Goal: Task Accomplishment & Management: Manage account settings

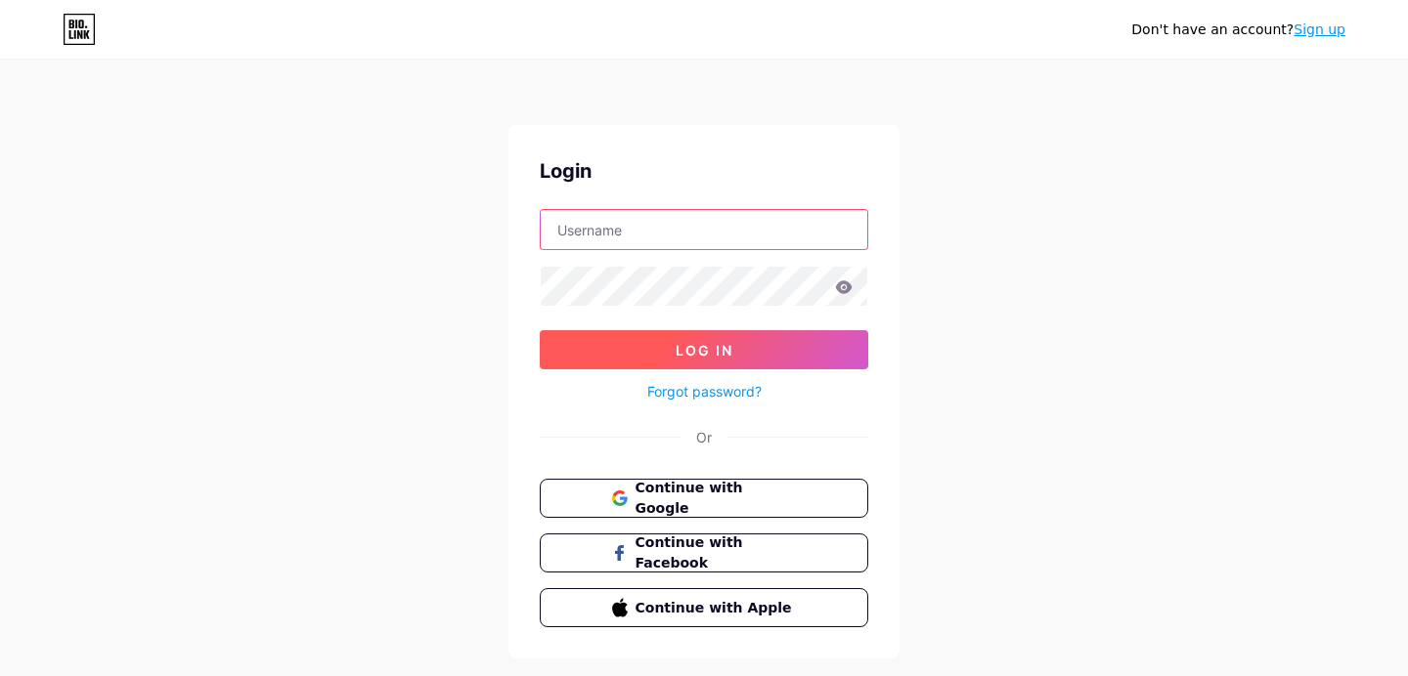
type input "[EMAIL_ADDRESS][DOMAIN_NAME]"
click at [806, 354] on button "Log In" at bounding box center [704, 349] width 328 height 39
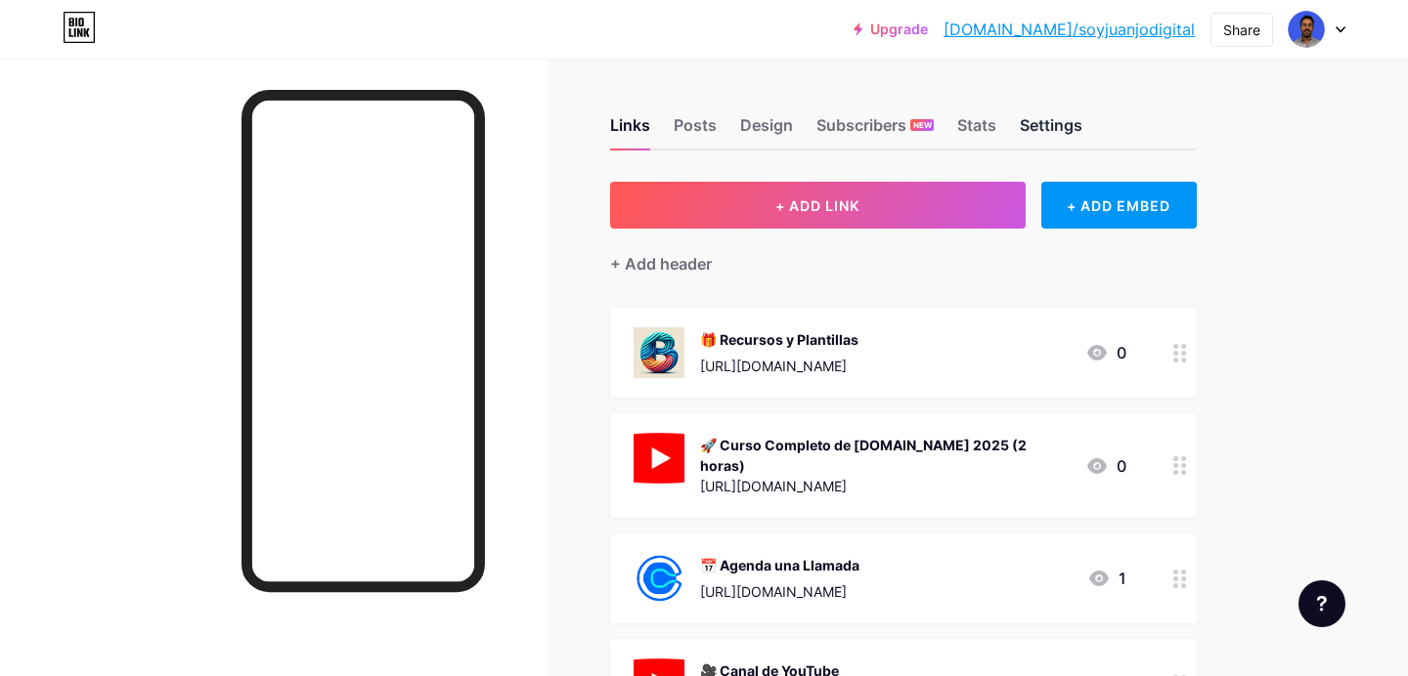
click at [1053, 122] on div "Settings" at bounding box center [1051, 130] width 63 height 35
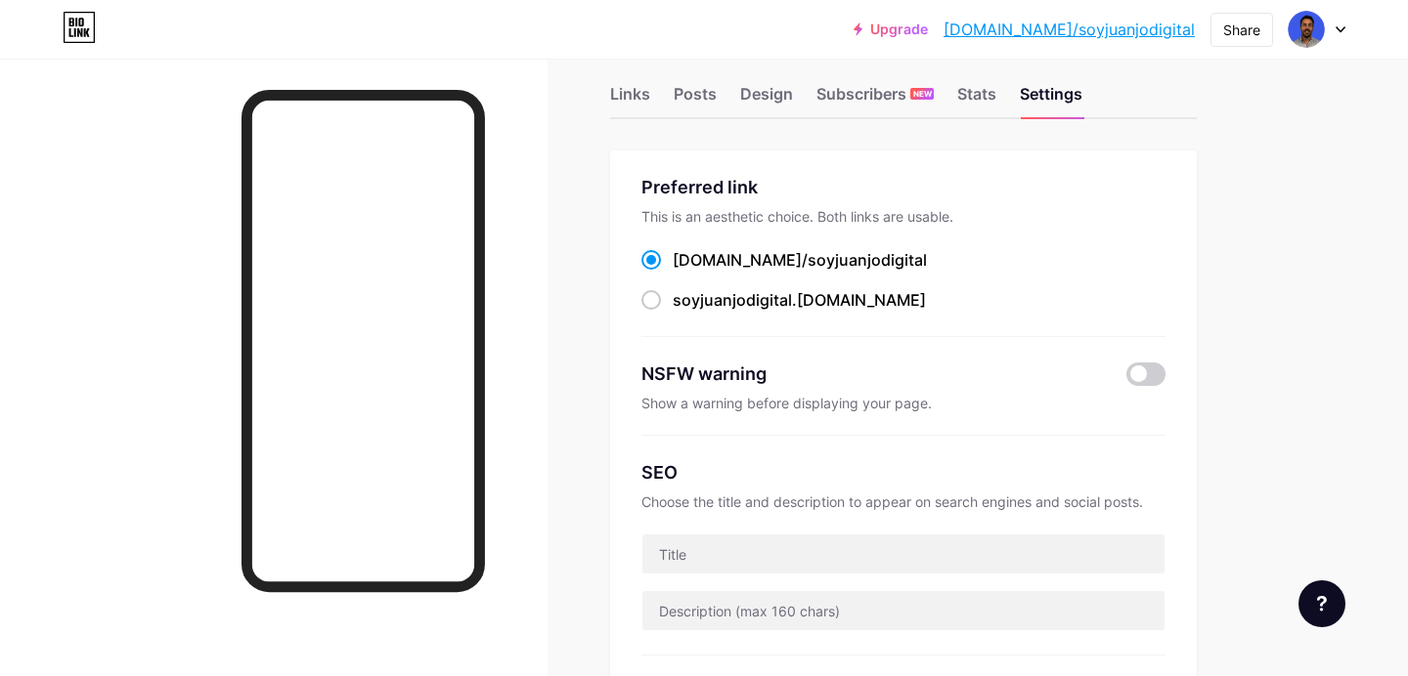
scroll to position [26, 0]
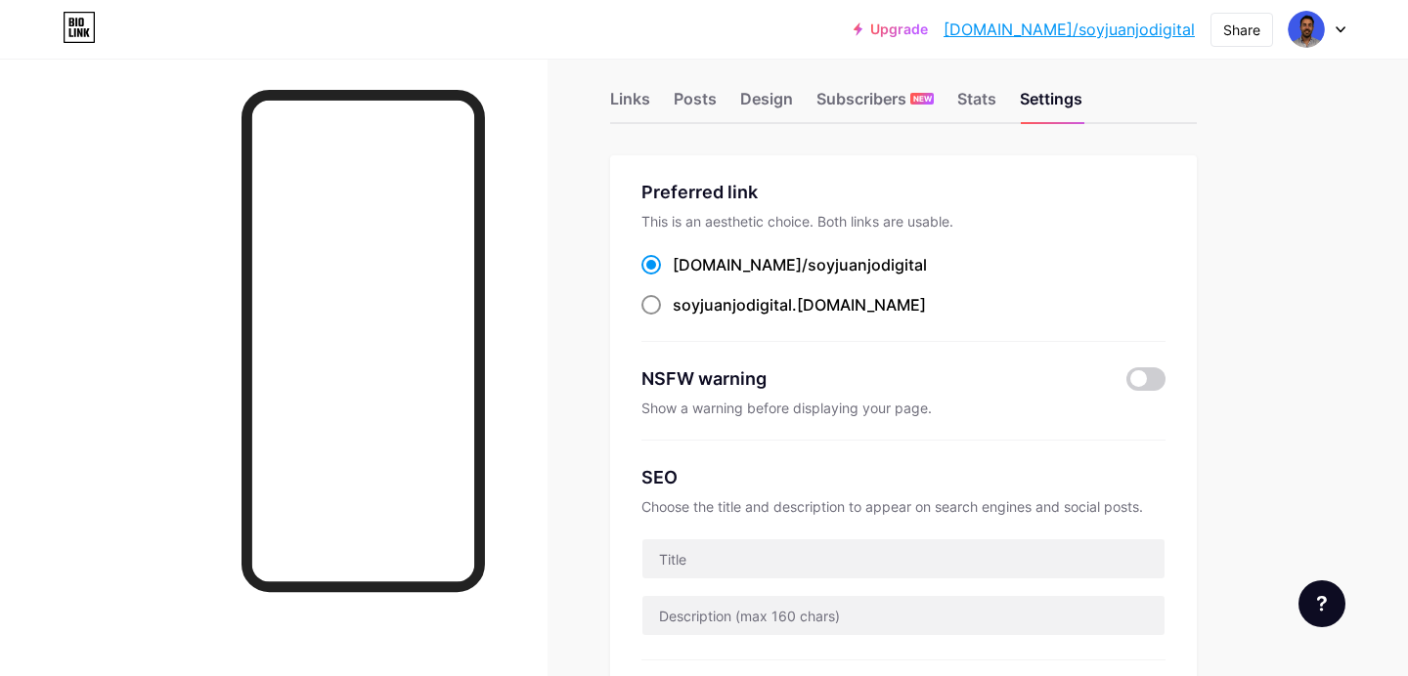
click at [654, 302] on span at bounding box center [651, 305] width 20 height 20
click at [673, 317] on input "soyjuanjodigital .[DOMAIN_NAME]" at bounding box center [679, 323] width 13 height 13
radio input "true"
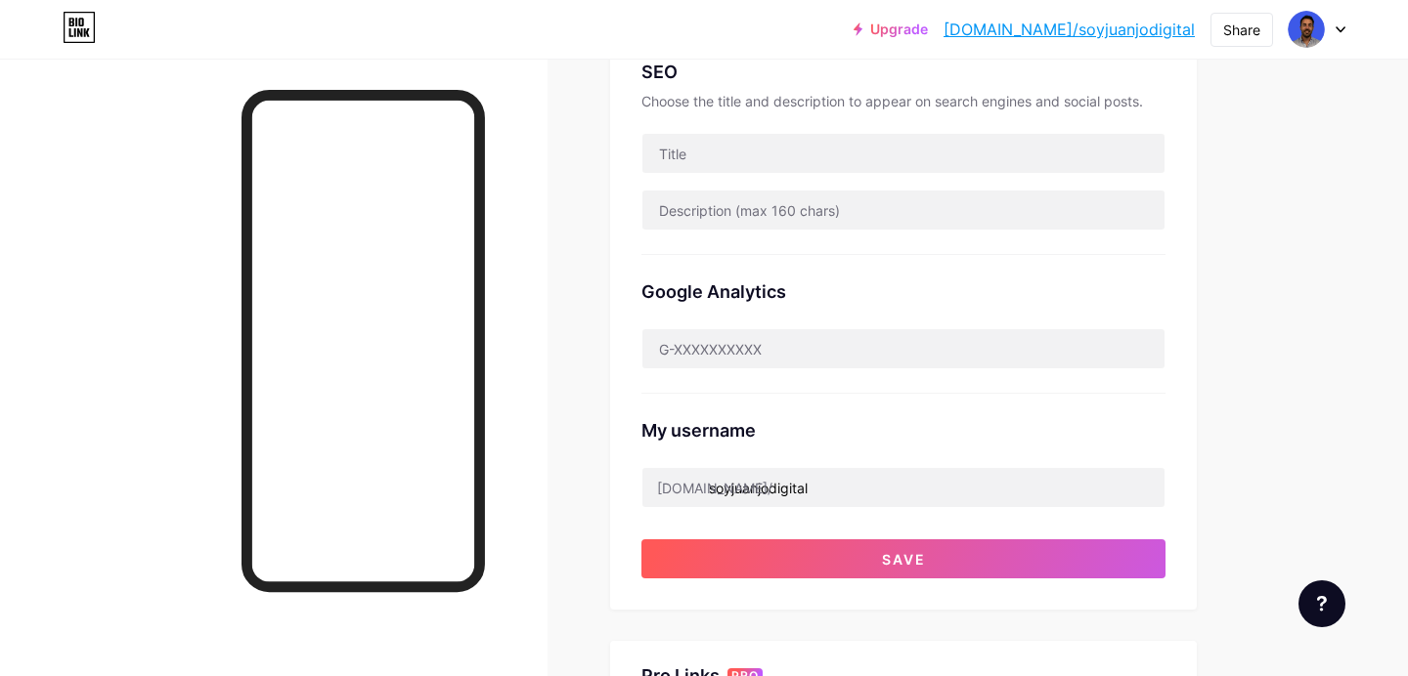
scroll to position [436, 0]
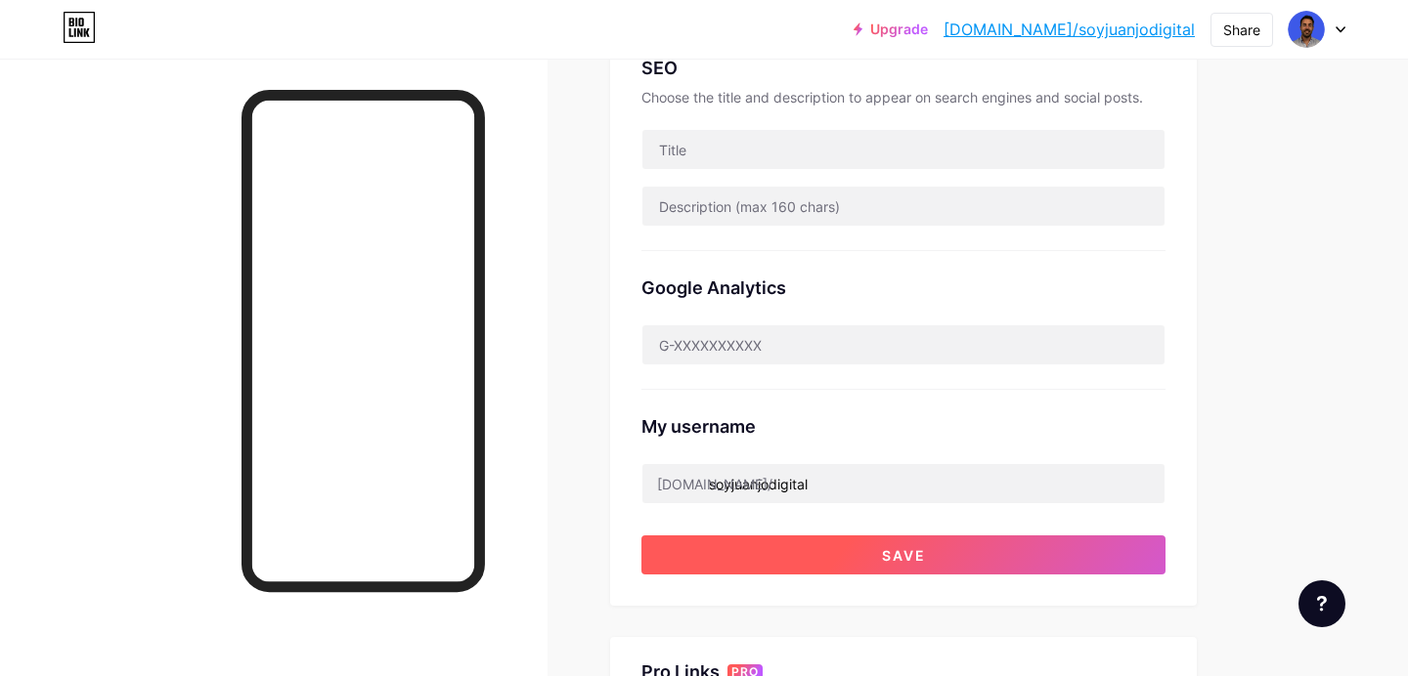
click at [1012, 553] on button "Save" at bounding box center [903, 555] width 524 height 39
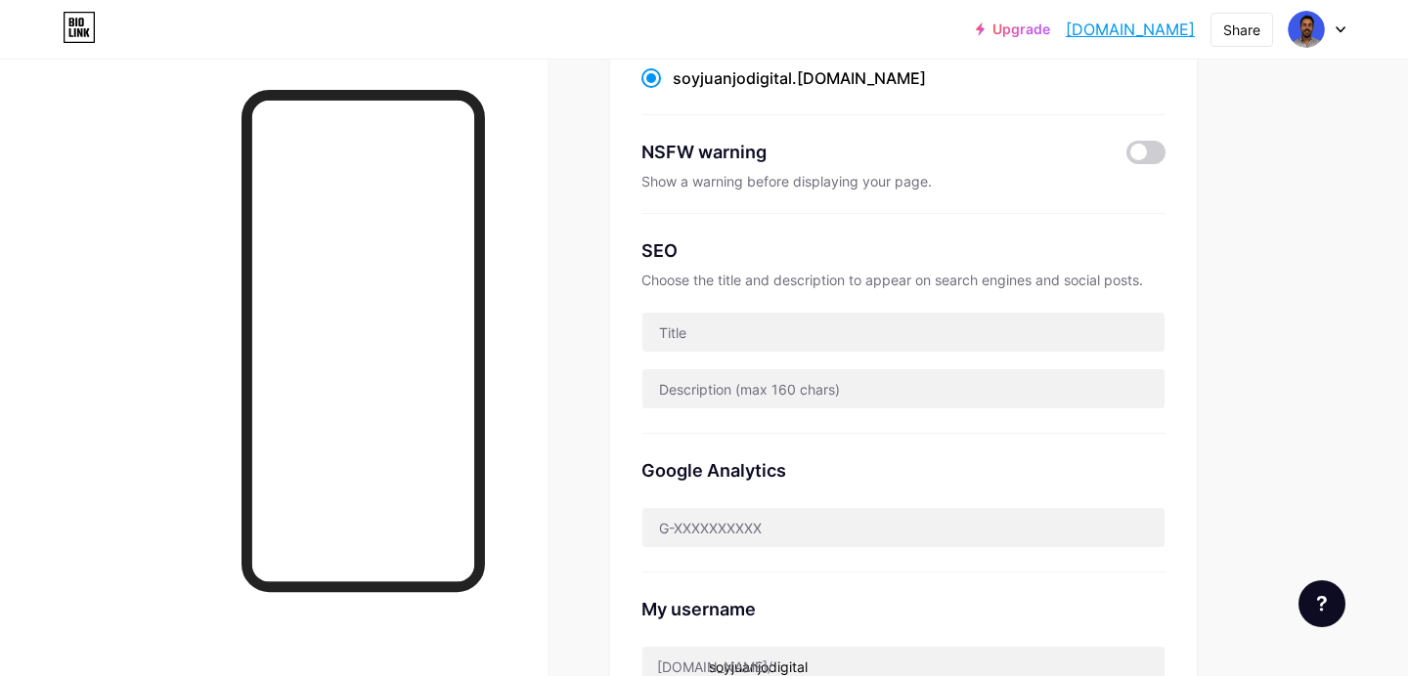
scroll to position [218, 0]
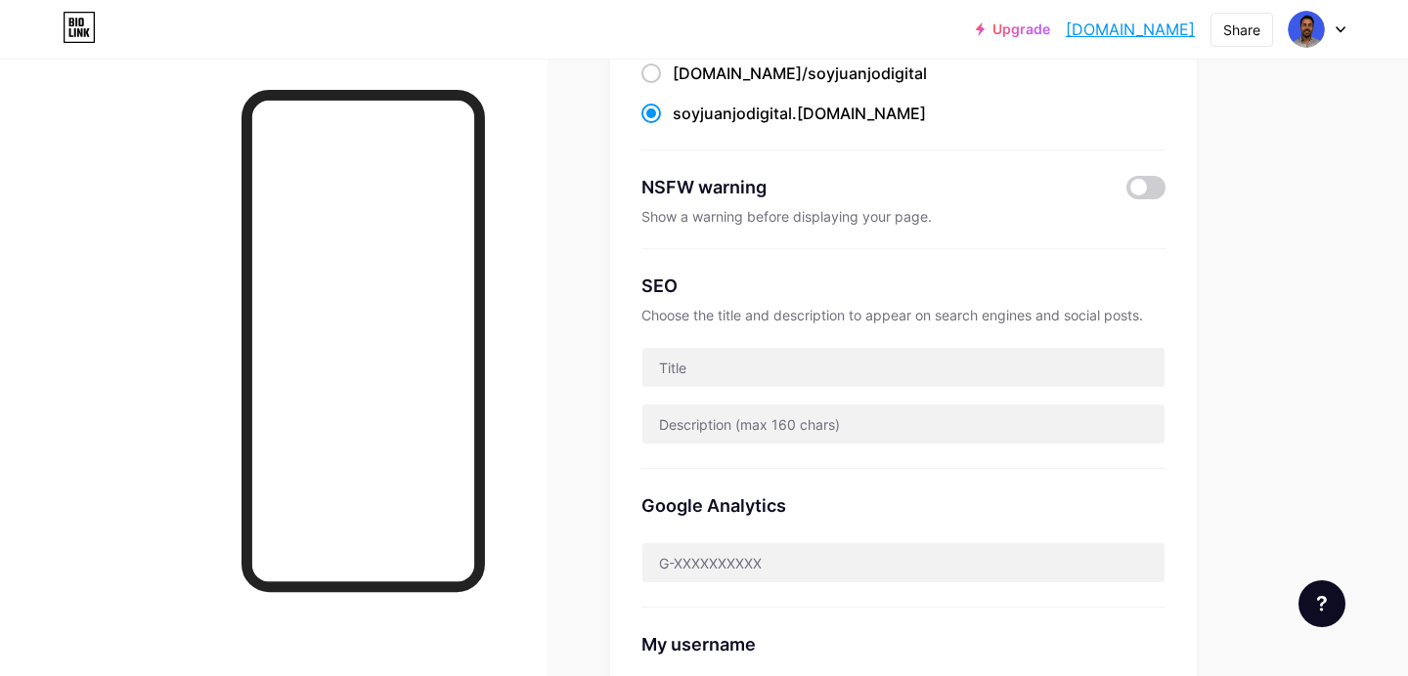
click at [1104, 27] on link "[DOMAIN_NAME]" at bounding box center [1129, 29] width 129 height 23
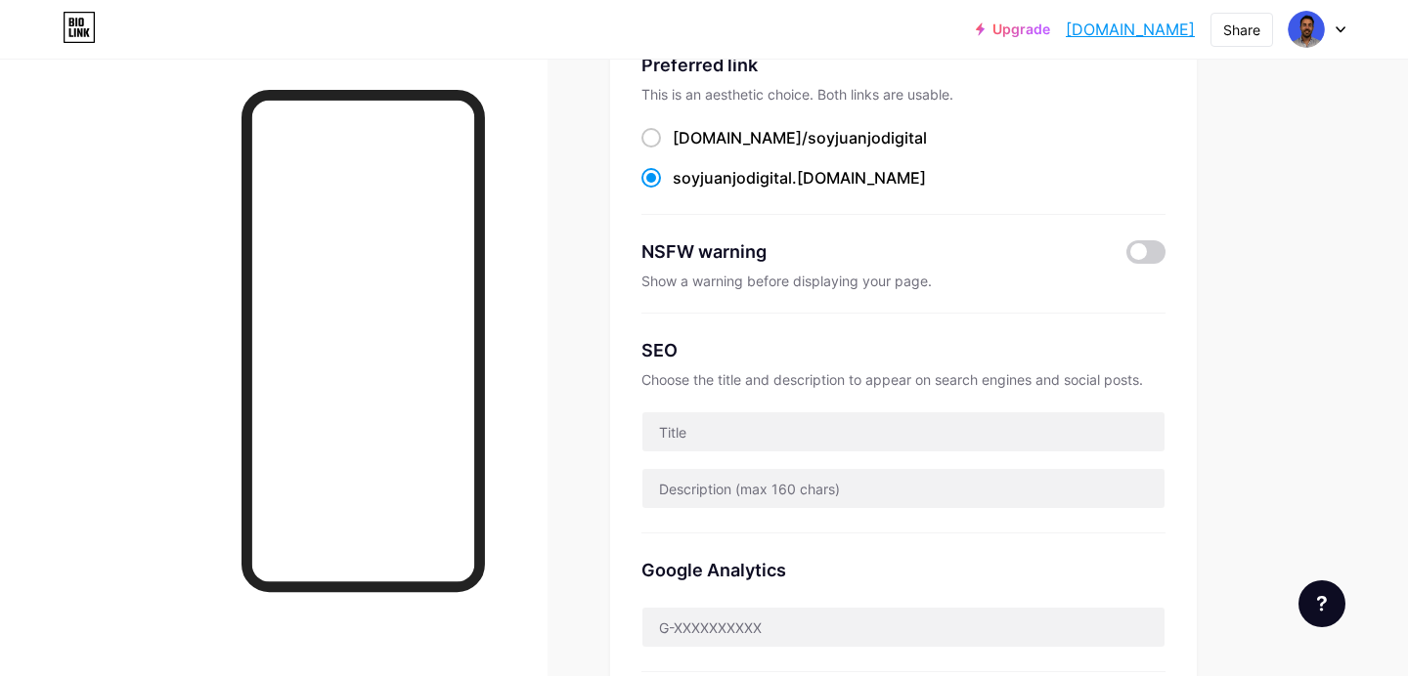
scroll to position [0, 0]
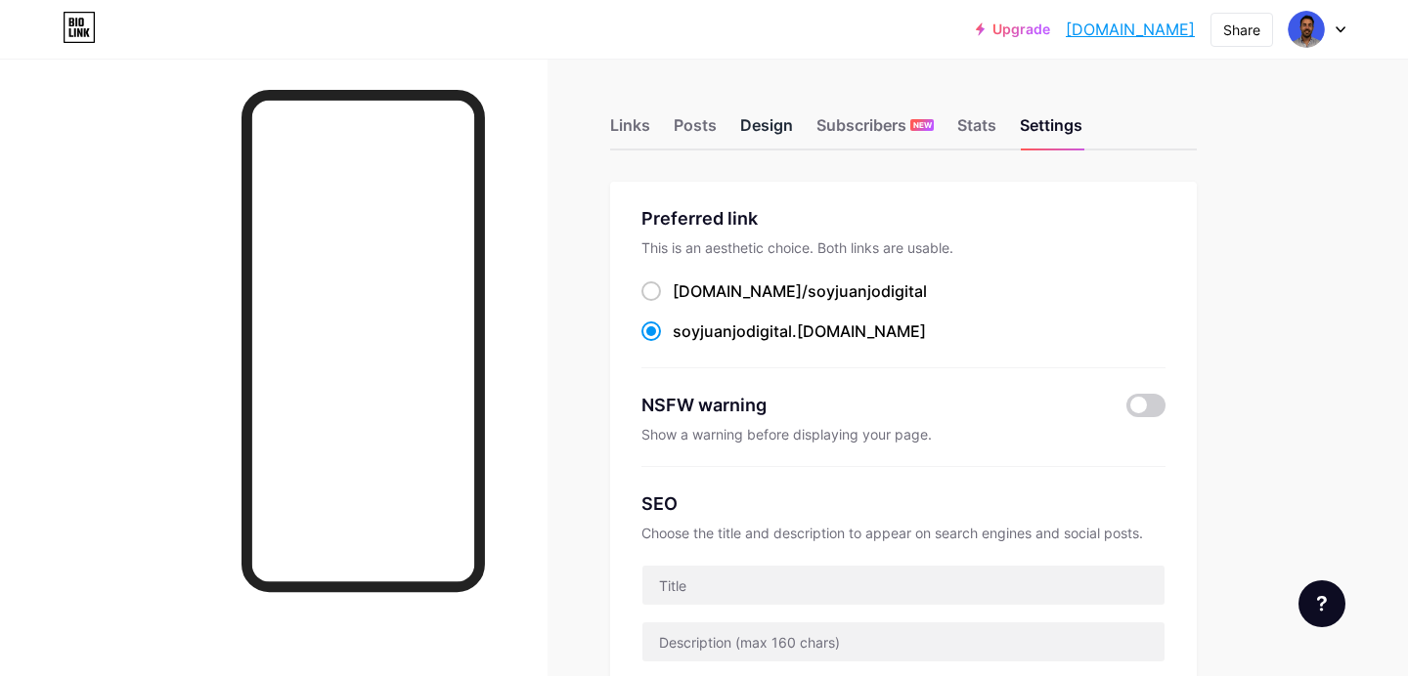
click at [767, 130] on div "Design" at bounding box center [766, 130] width 53 height 35
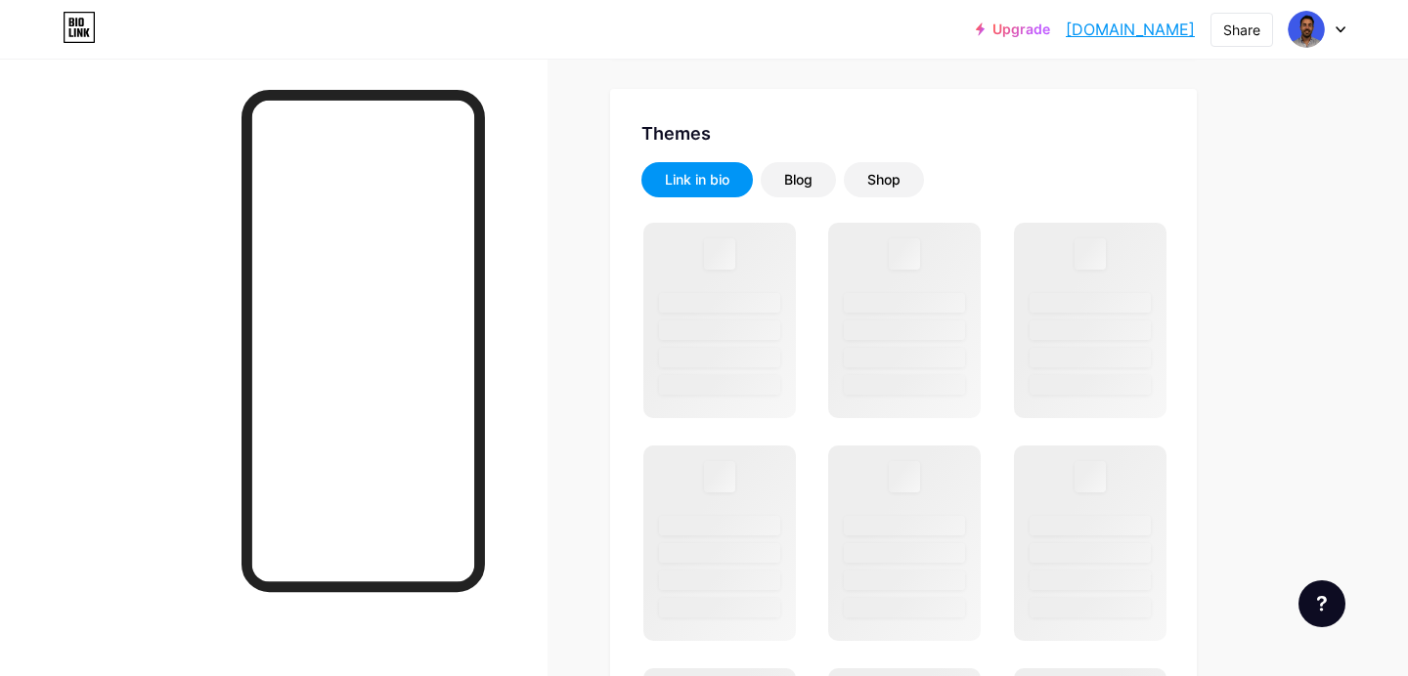
scroll to position [392, 0]
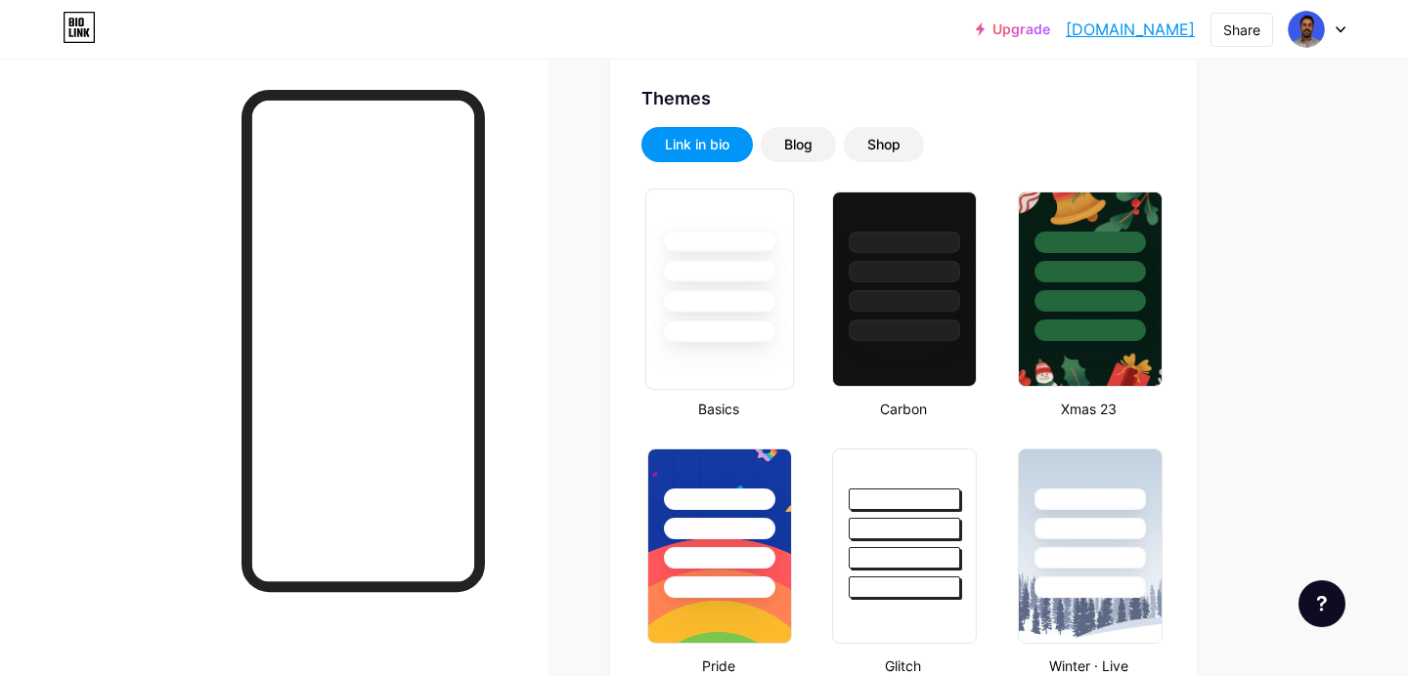
click at [720, 286] on div at bounding box center [719, 266] width 147 height 153
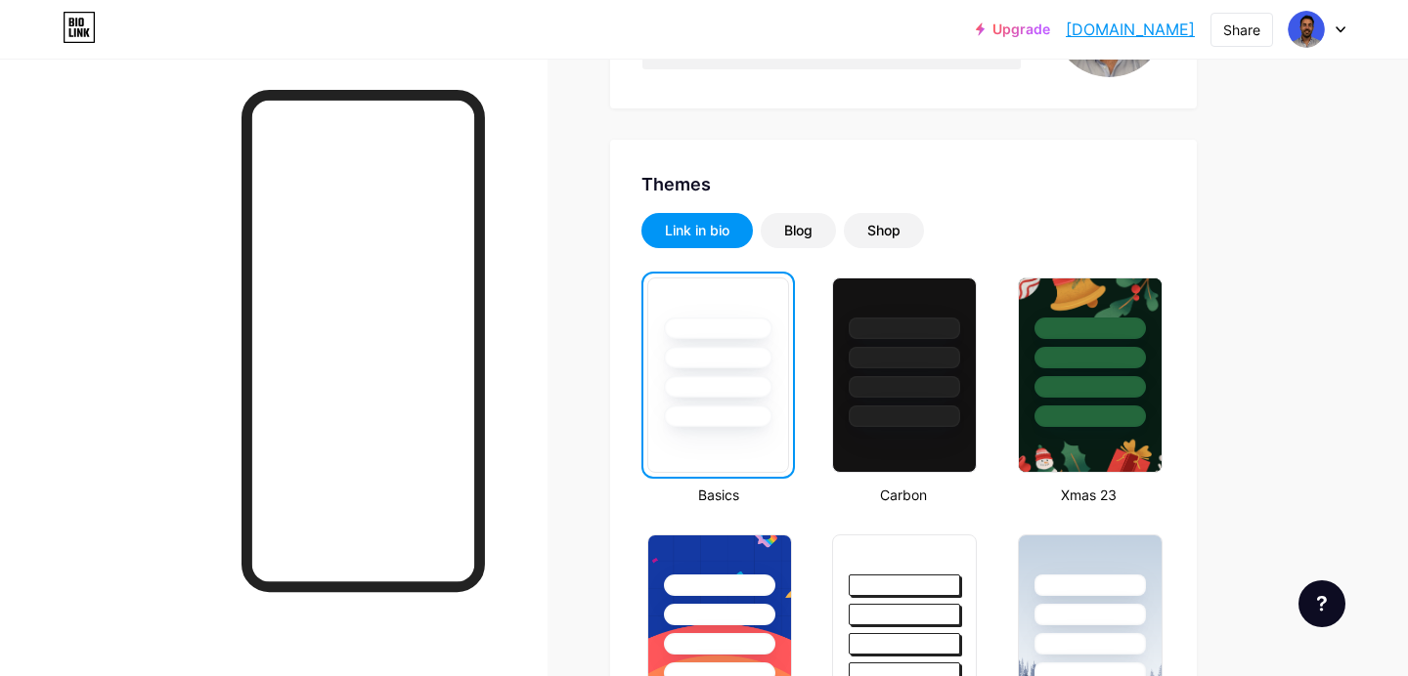
scroll to position [305, 0]
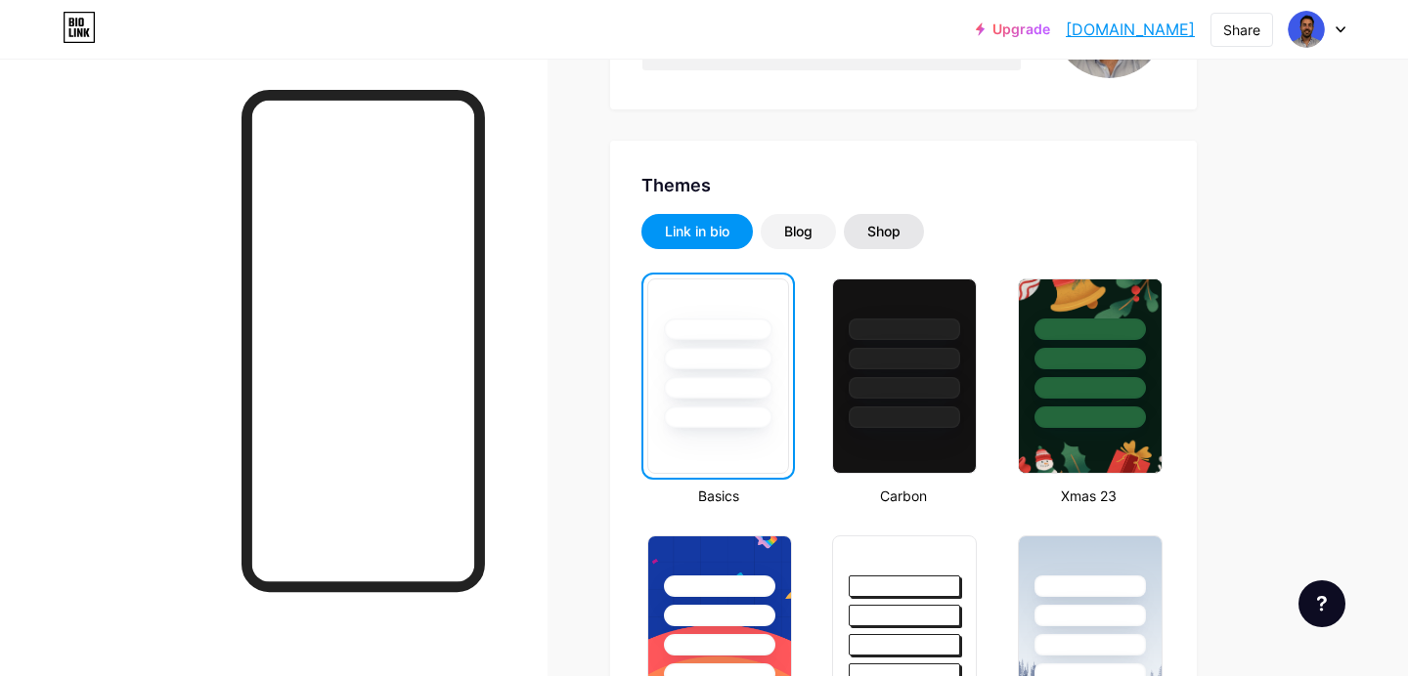
click at [883, 224] on div "Shop" at bounding box center [883, 232] width 33 height 20
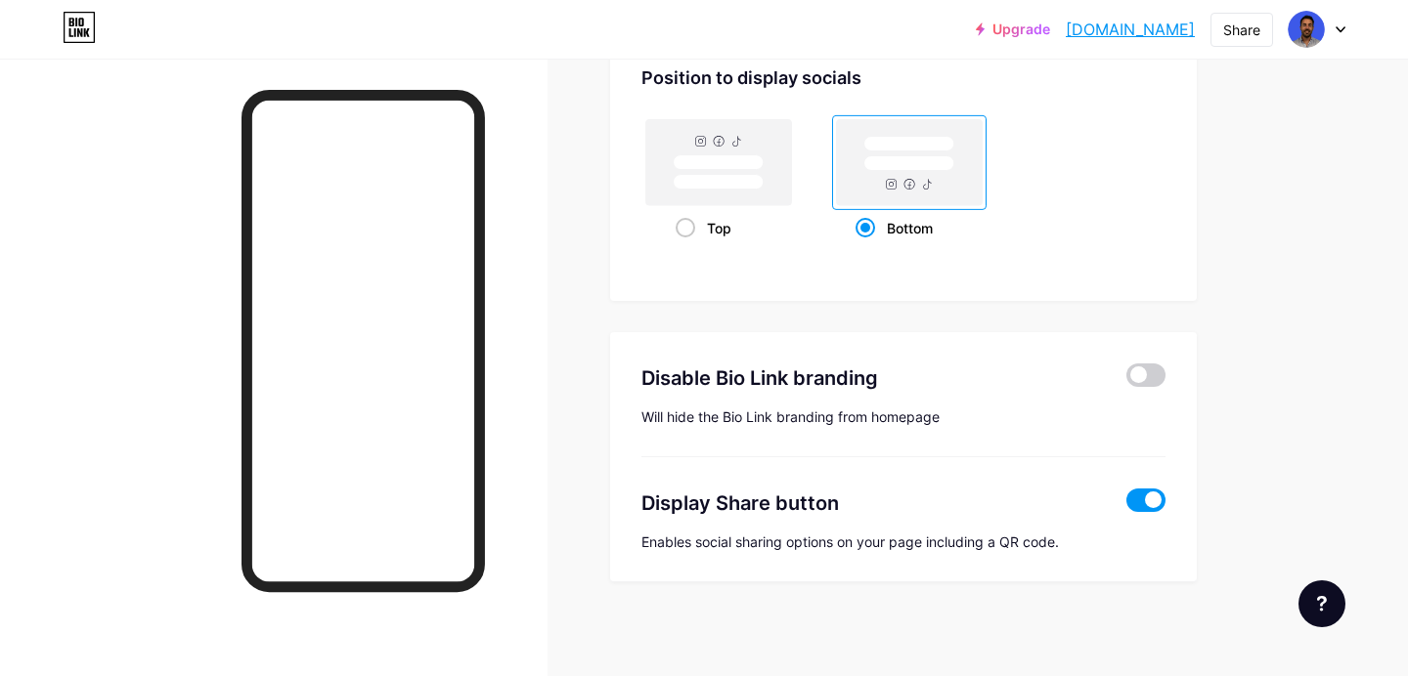
scroll to position [1035, 0]
click at [1143, 361] on div "Disable Bio Link branding [PERSON_NAME] the Bio Link branding from homepage" at bounding box center [903, 393] width 524 height 125
click at [1144, 375] on span at bounding box center [1145, 374] width 39 height 23
click at [1126, 379] on input "checkbox" at bounding box center [1126, 379] width 0 height 0
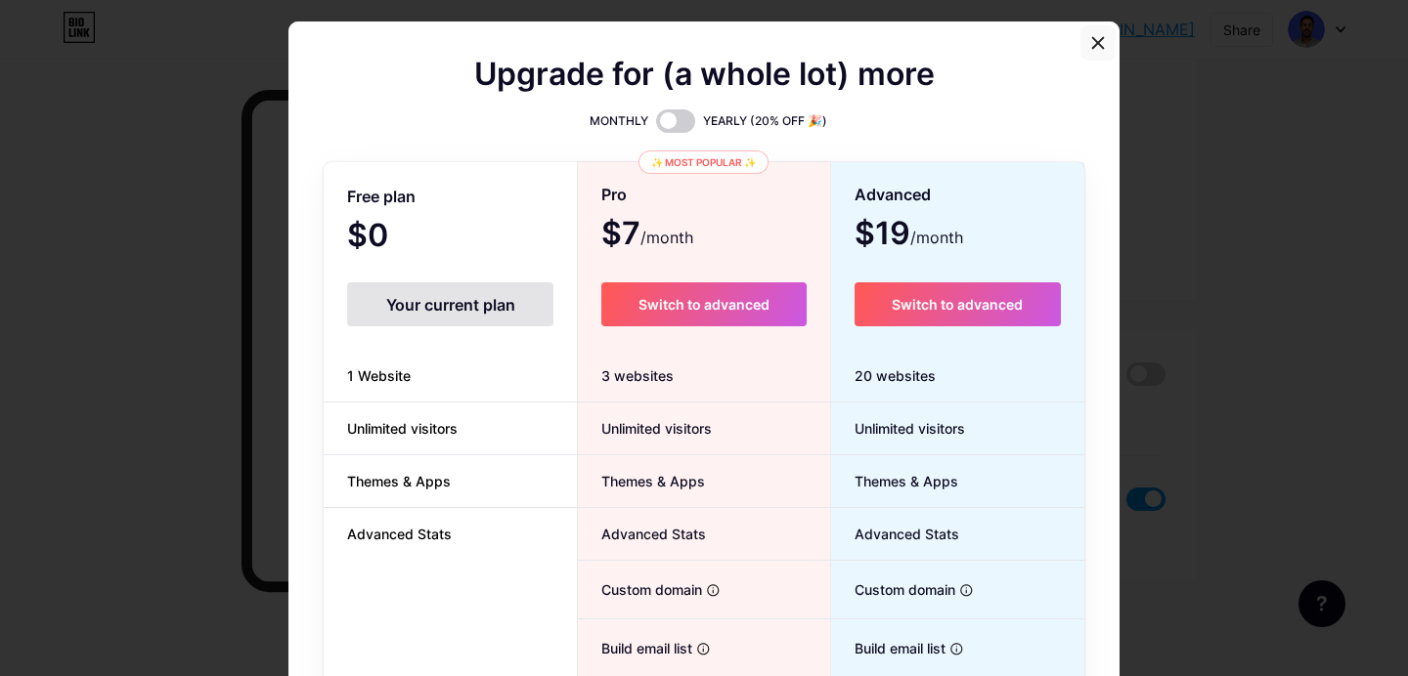
click at [1097, 35] on icon at bounding box center [1098, 43] width 16 height 16
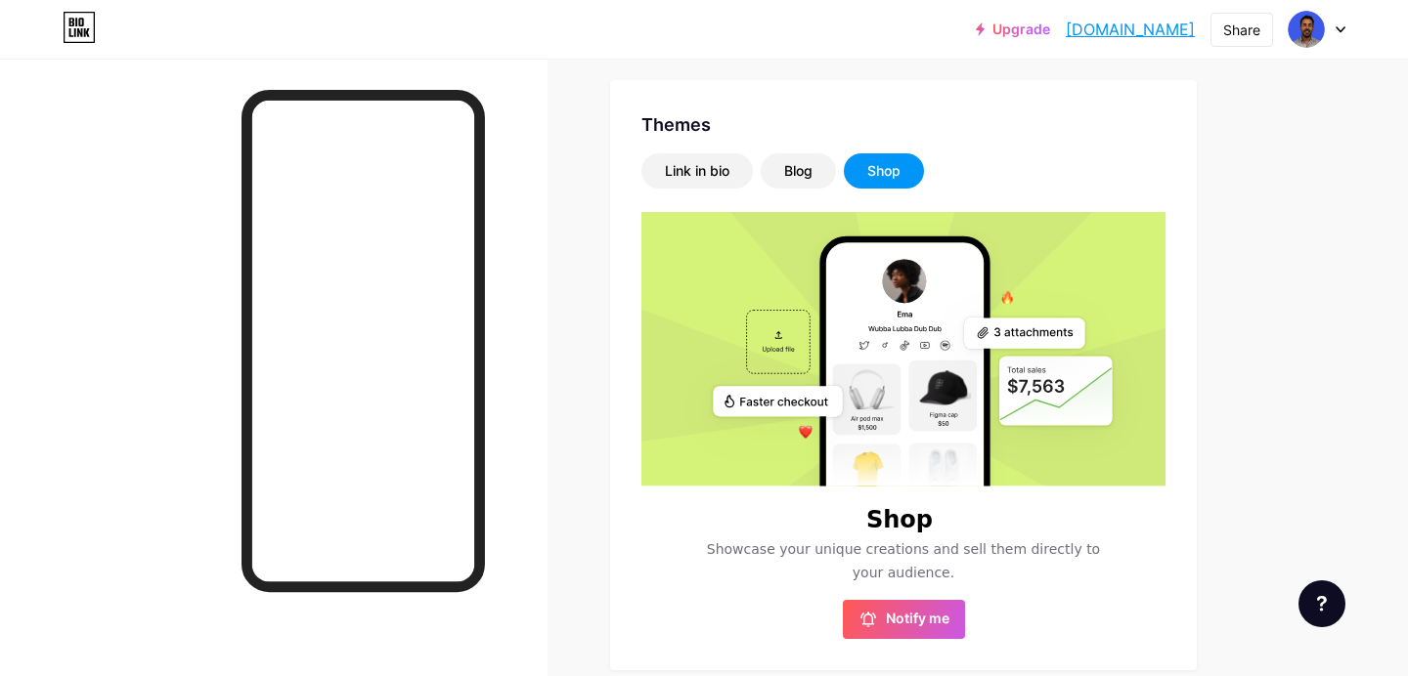
scroll to position [364, 0]
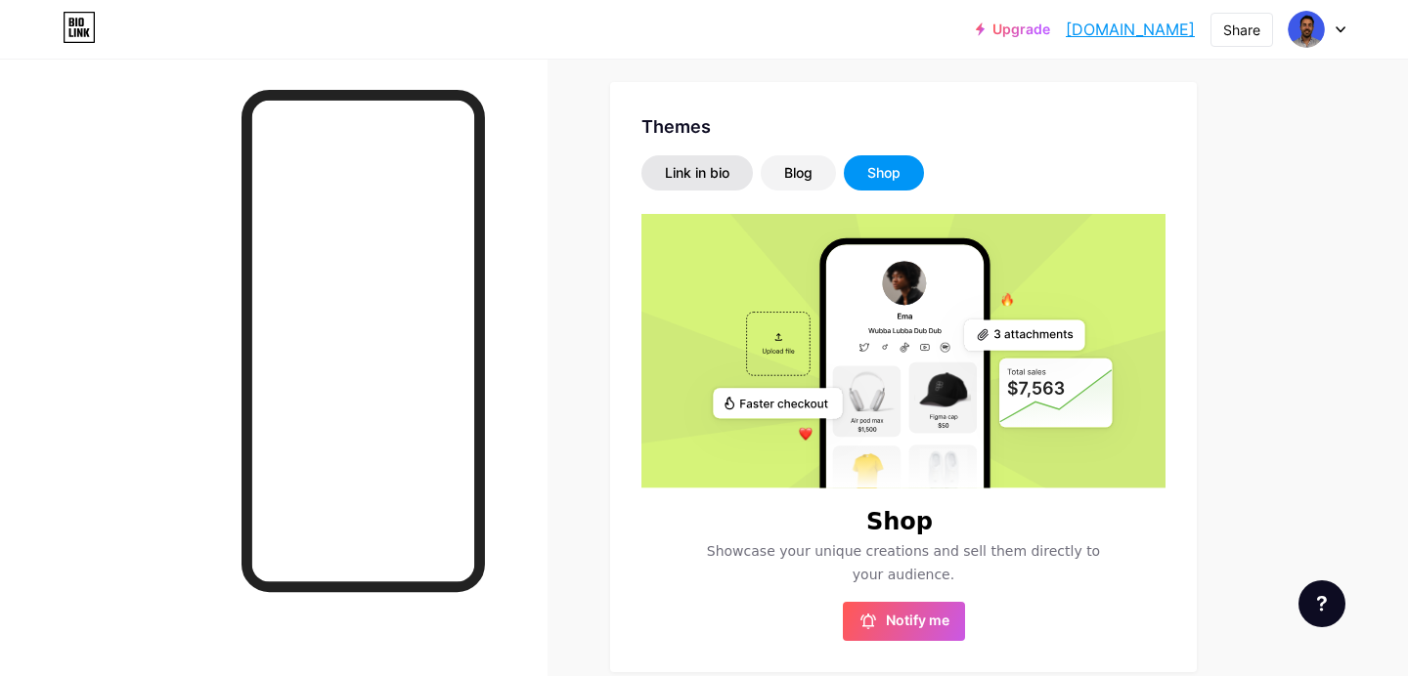
click at [730, 175] on div "Link in bio" at bounding box center [696, 172] width 111 height 35
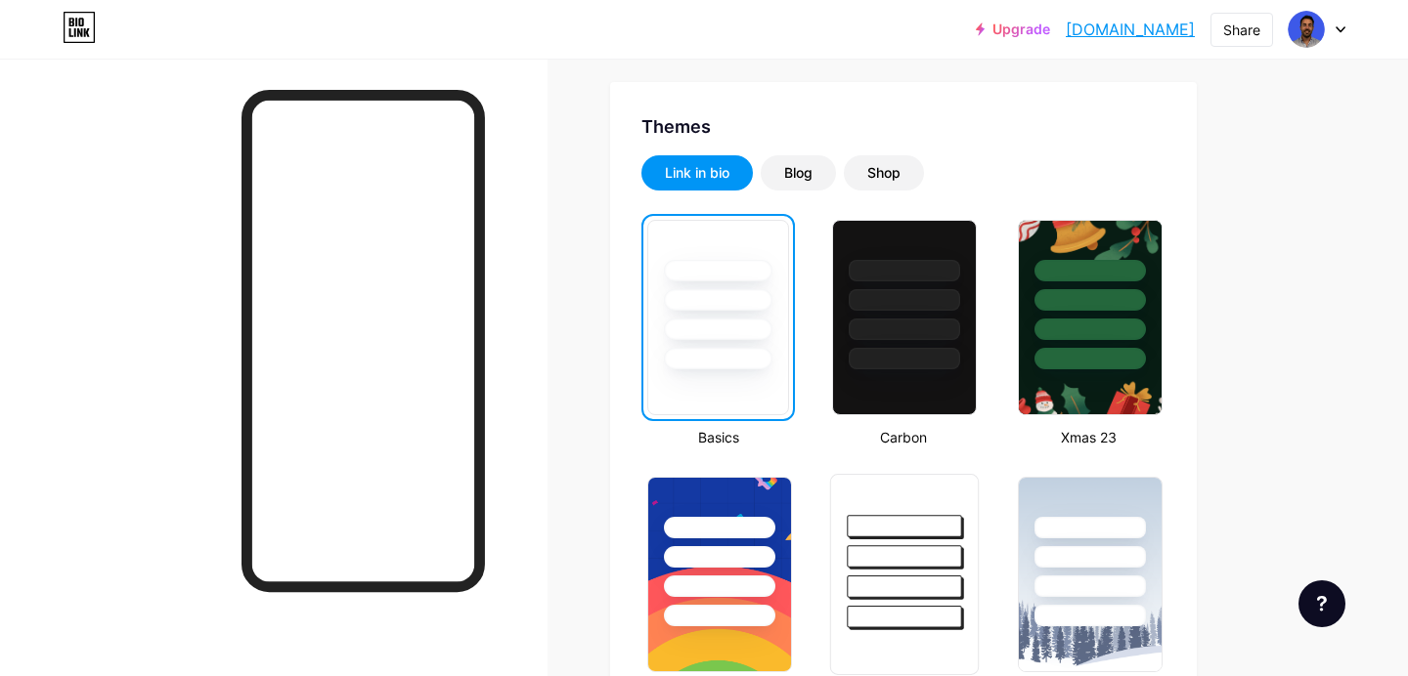
click at [909, 505] on div at bounding box center [904, 551] width 147 height 153
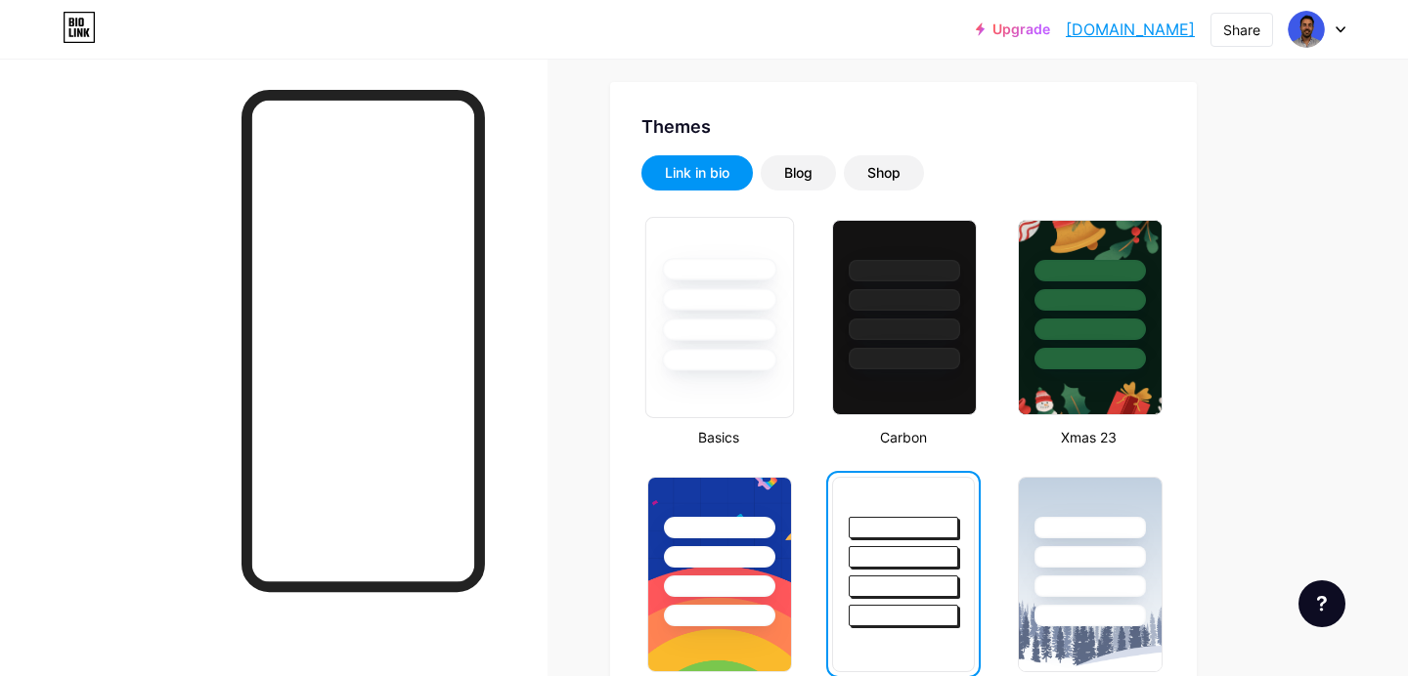
click at [750, 357] on div at bounding box center [719, 360] width 114 height 22
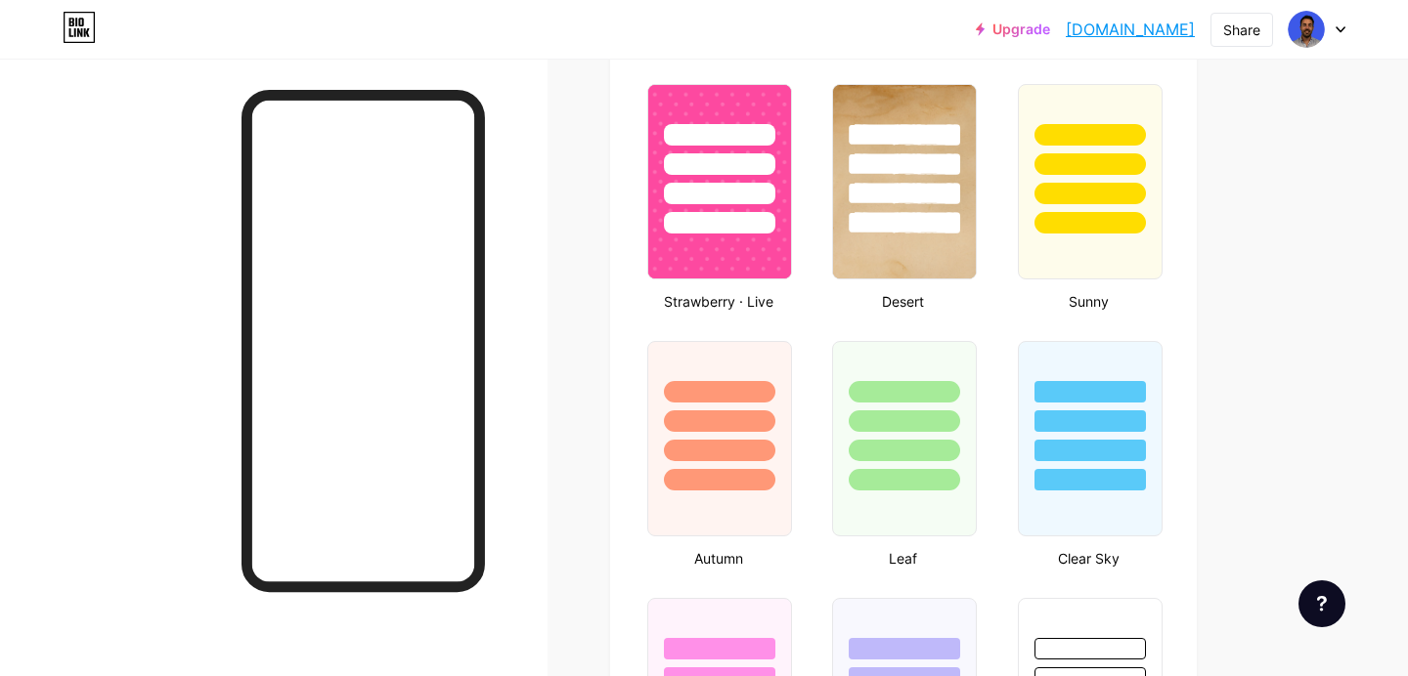
scroll to position [1579, 0]
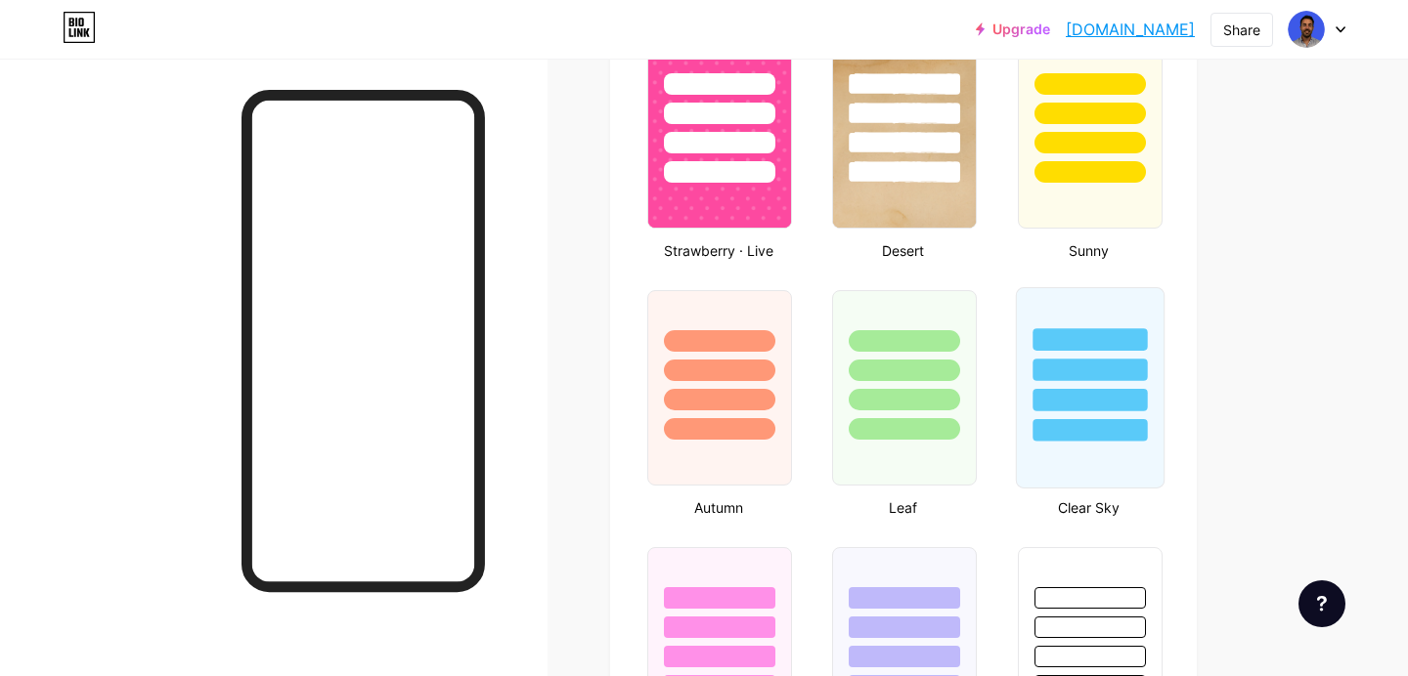
click at [1130, 389] on div at bounding box center [1089, 400] width 114 height 22
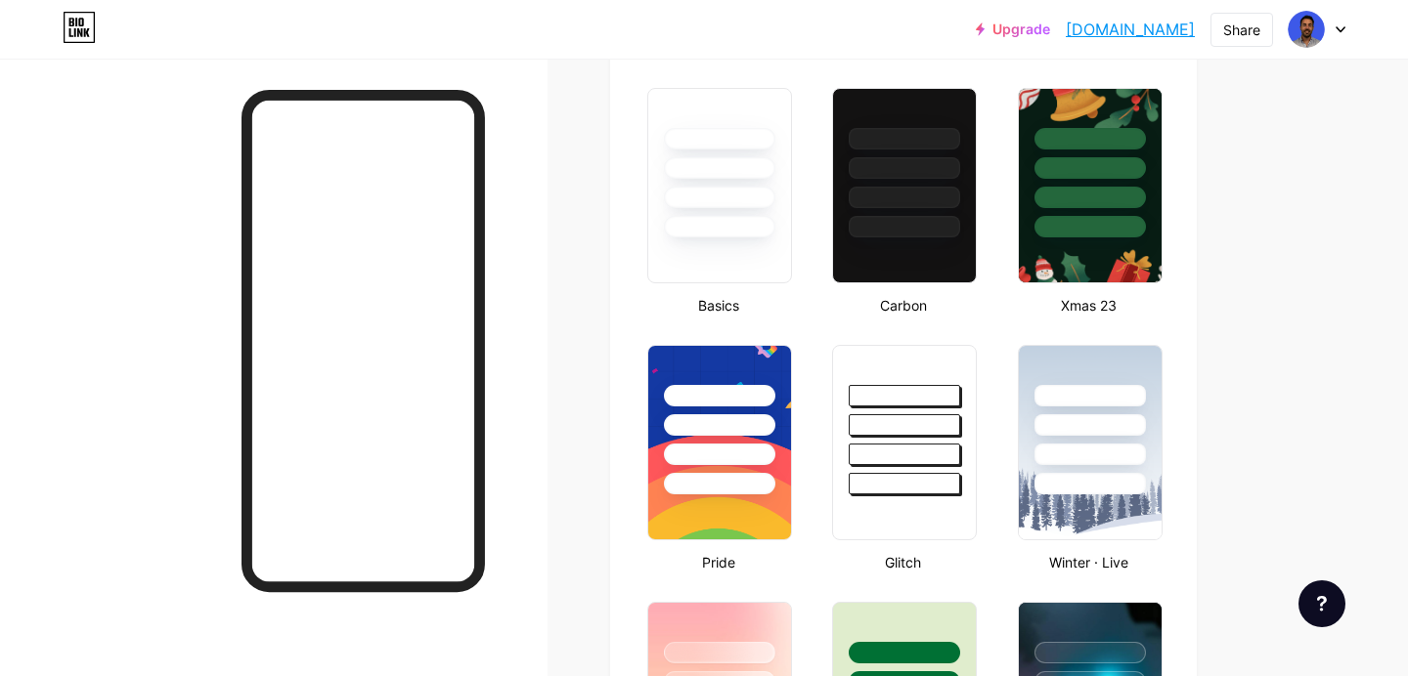
scroll to position [494, 0]
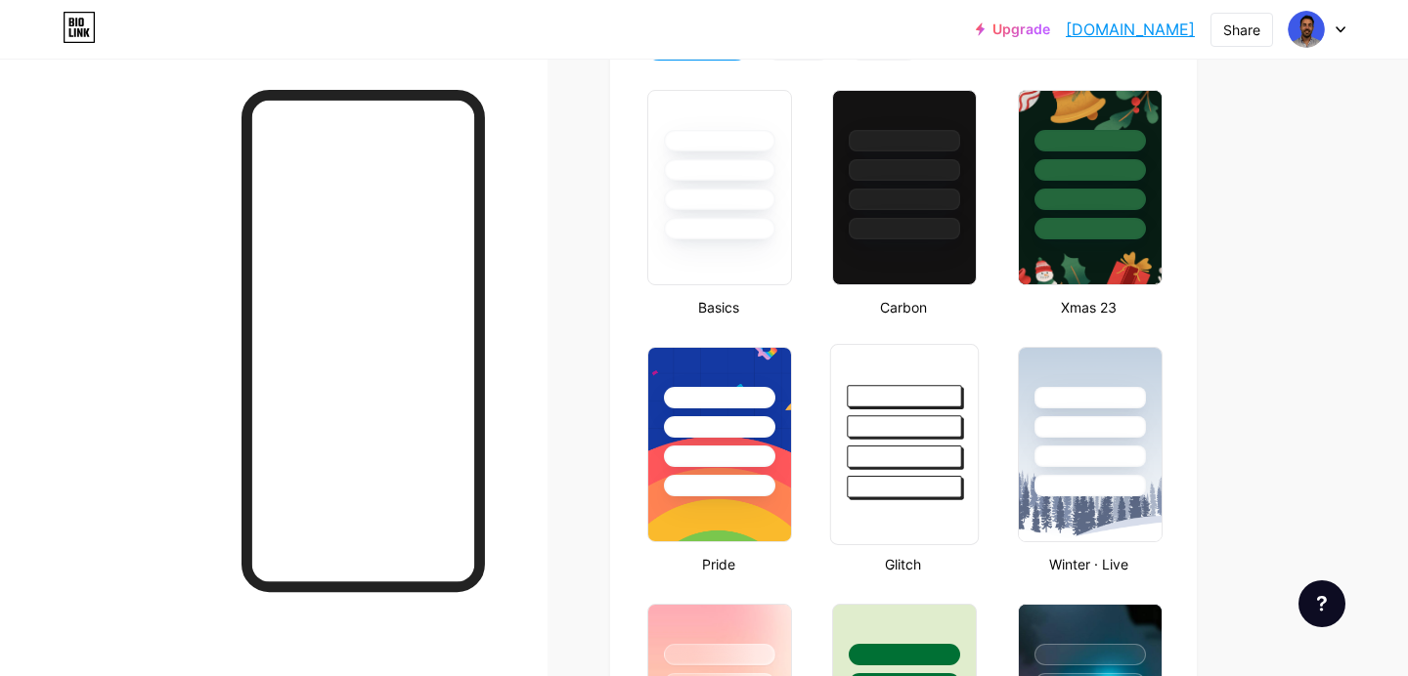
click at [911, 403] on div at bounding box center [905, 396] width 114 height 22
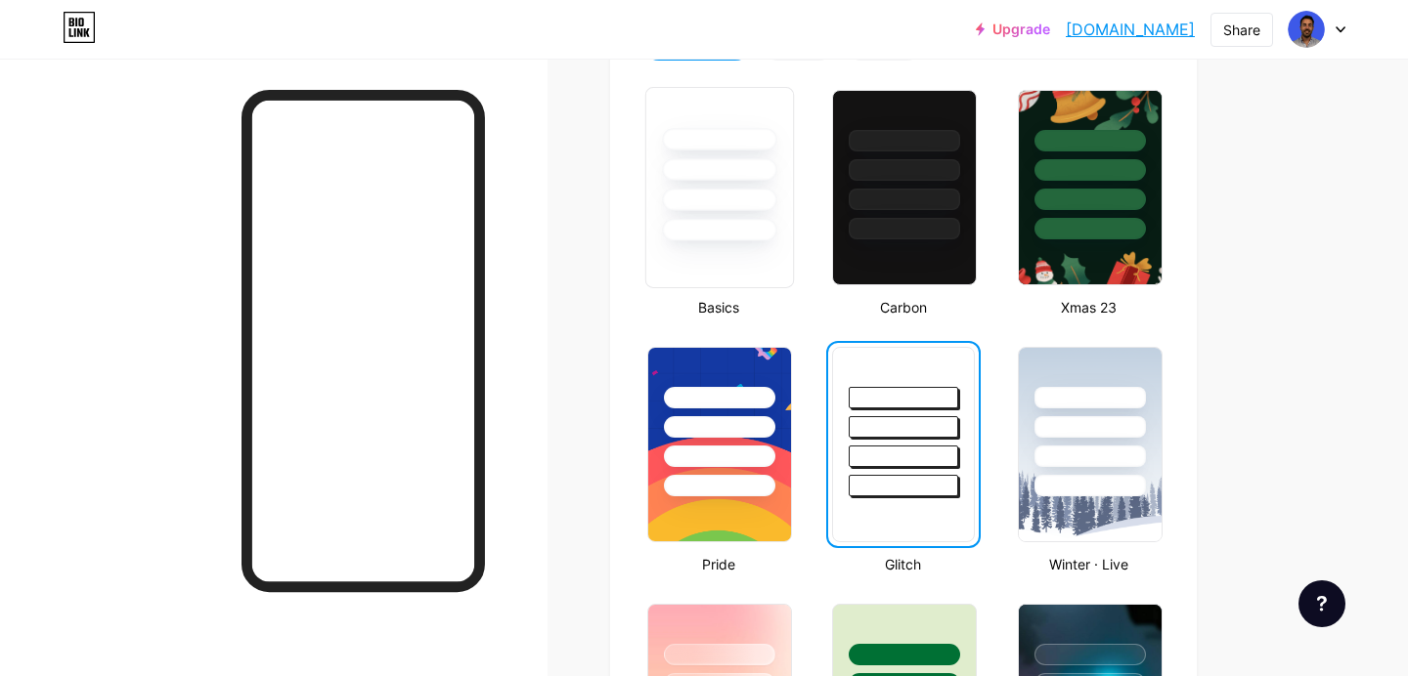
click at [731, 212] on div at bounding box center [719, 164] width 147 height 153
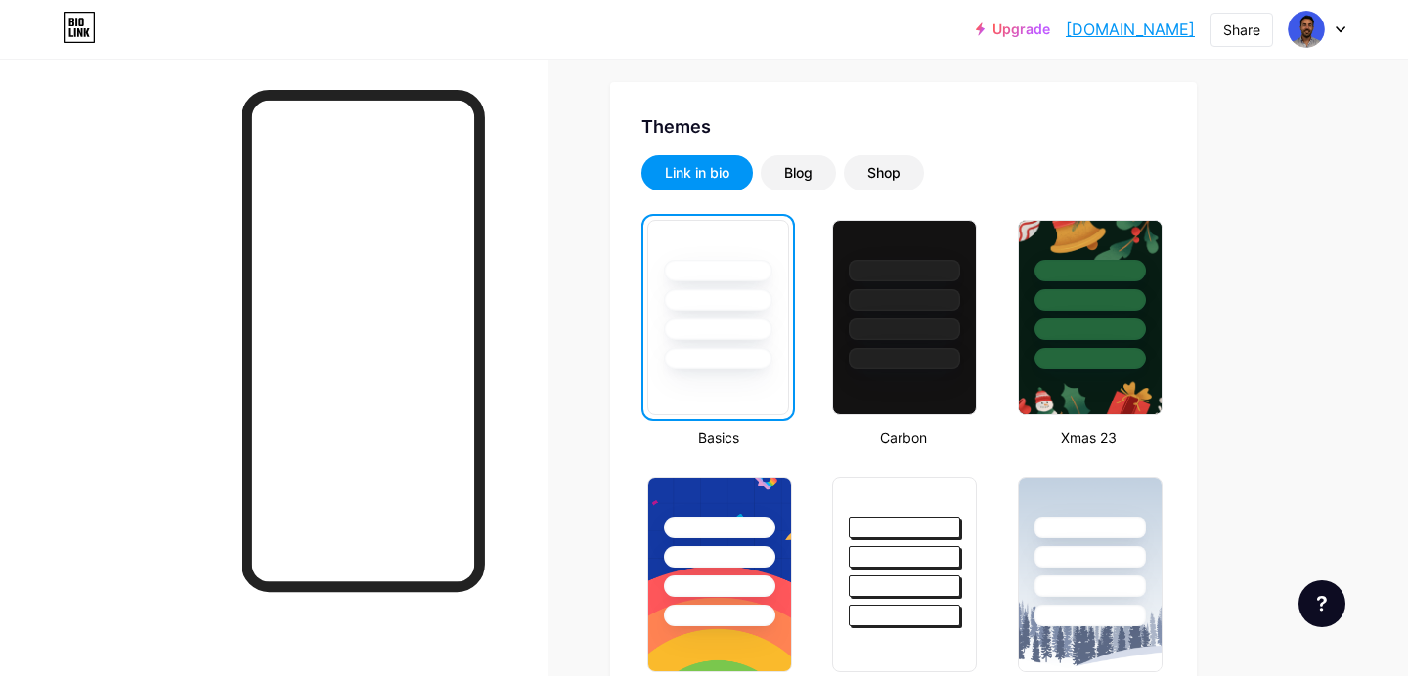
scroll to position [0, 0]
